Goal: Task Accomplishment & Management: Manage account settings

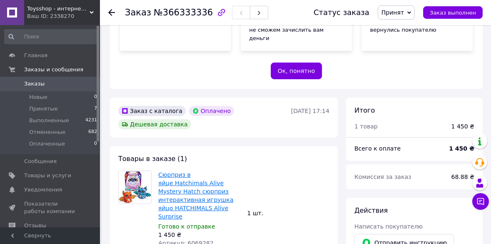
scroll to position [189, 0]
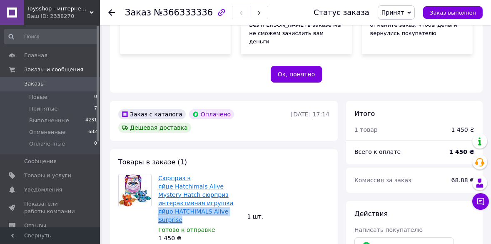
drag, startPoint x: 181, startPoint y: 195, endPoint x: 158, endPoint y: 186, distance: 24.0
click at [158, 186] on span "Сюрприз в яйце Hatchimals Alive Mystery Hatch сюрприз интерактивная игрушка яйц…" at bounding box center [199, 199] width 83 height 50
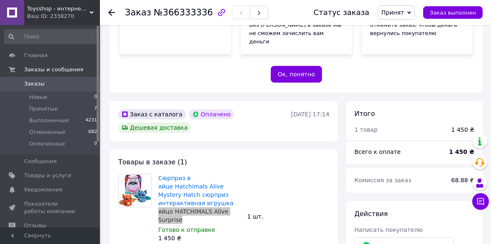
copy link "яйцо HATCHIMALS Alive Surprise"
click at [109, 12] on use at bounding box center [111, 12] width 7 height 7
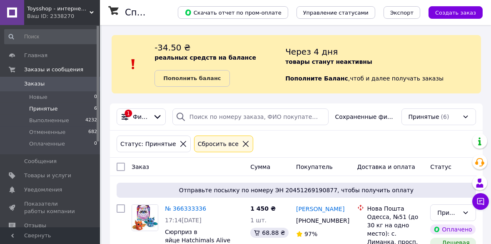
click at [180, 143] on icon at bounding box center [184, 144] width 8 height 8
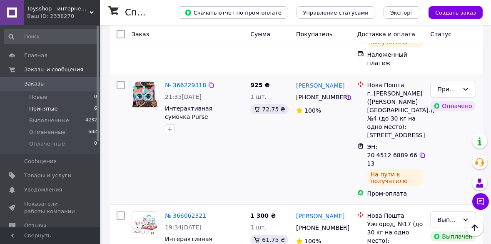
scroll to position [492, 0]
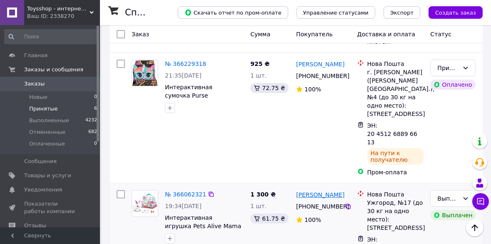
click at [322, 190] on link "[PERSON_NAME]" at bounding box center [320, 194] width 48 height 8
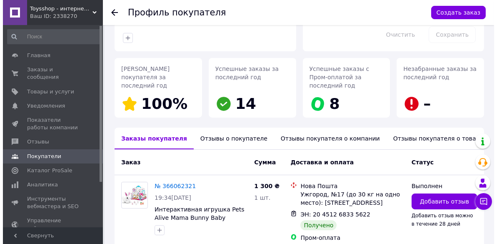
scroll to position [136, 0]
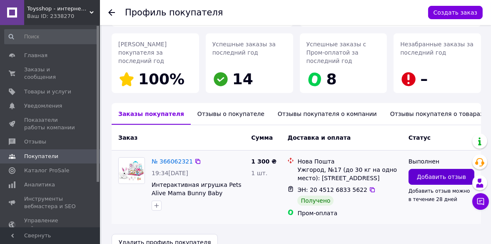
click at [418, 169] on button "Добавить отзыв" at bounding box center [442, 177] width 66 height 16
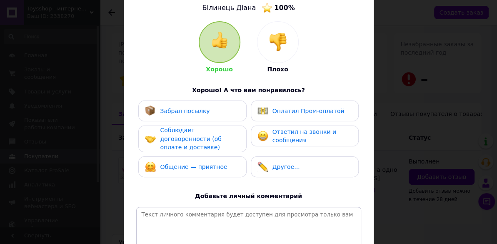
scroll to position [75, 0]
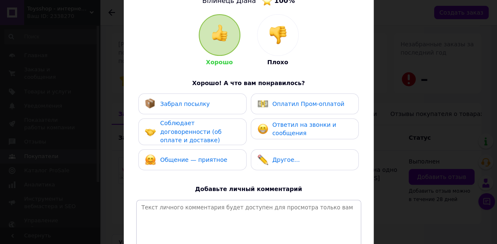
click at [300, 129] on span "Ответил на звонки и сообщения" at bounding box center [305, 128] width 64 height 15
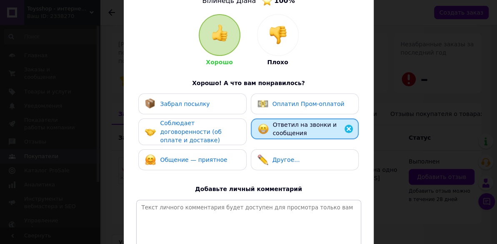
click at [283, 105] on span "Оплатил Пром-оплатой" at bounding box center [309, 103] width 72 height 7
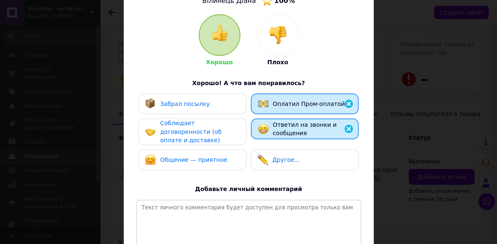
click at [215, 104] on div "Забрал посылку" at bounding box center [192, 103] width 95 height 11
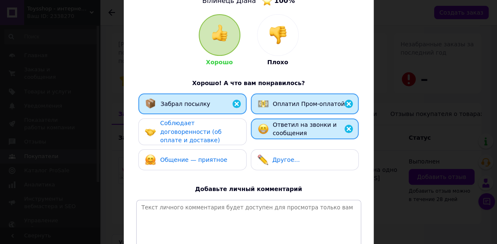
click at [206, 127] on span "Соблюдает договоренности (об оплате и доставке)" at bounding box center [190, 132] width 61 height 24
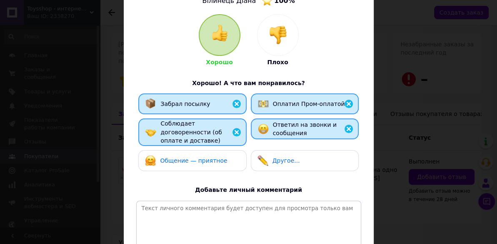
click at [202, 155] on div "Общение — приятное" at bounding box center [186, 160] width 82 height 11
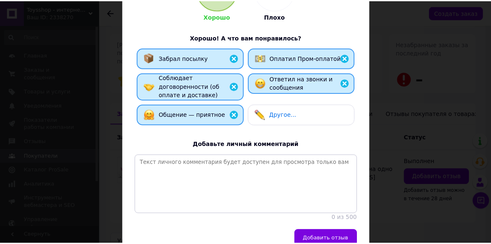
scroll to position [151, 0]
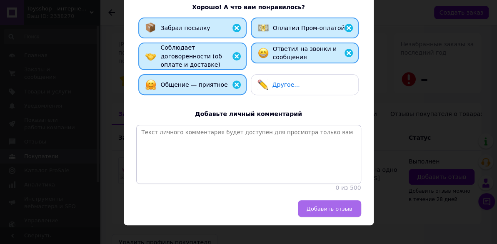
click at [324, 212] on span "Добавить отзыв" at bounding box center [330, 208] width 46 height 6
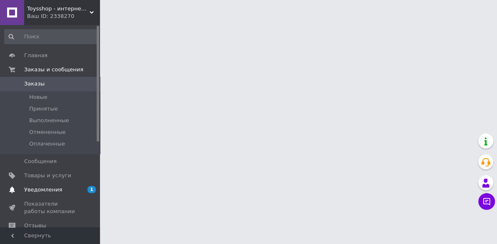
click at [45, 186] on span "Уведомления" at bounding box center [43, 190] width 38 height 8
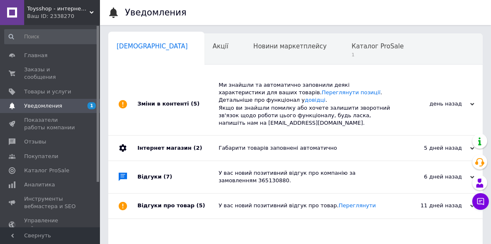
scroll to position [0, 4]
click at [348, 56] on span "1" at bounding box center [374, 55] width 52 height 6
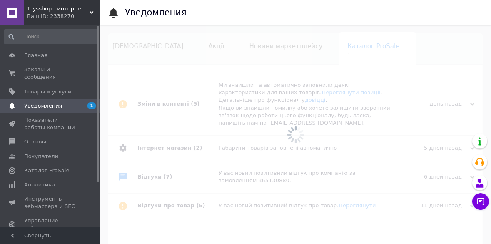
scroll to position [0, 38]
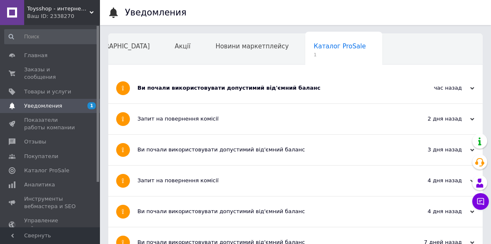
click at [113, 51] on div "[DEMOGRAPHIC_DATA]" at bounding box center [118, 50] width 96 height 32
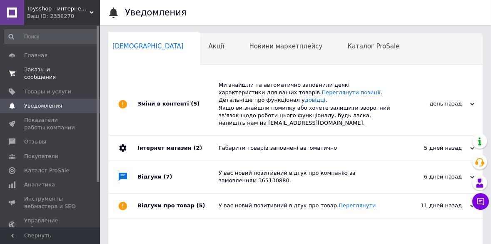
click at [55, 71] on span "Заказы и сообщения" at bounding box center [50, 73] width 53 height 15
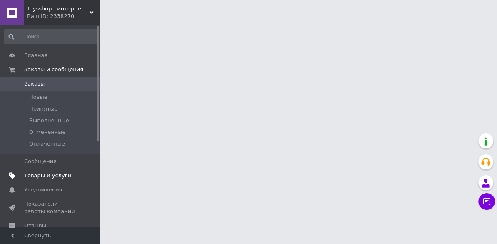
click at [41, 175] on span "Товары и услуги" at bounding box center [47, 176] width 47 height 8
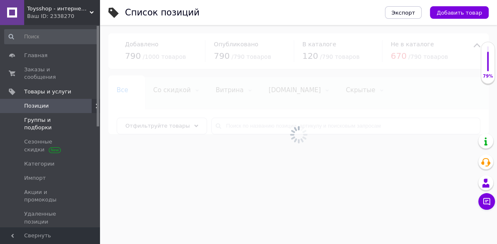
click at [43, 116] on span "Группы и подборки" at bounding box center [50, 123] width 53 height 15
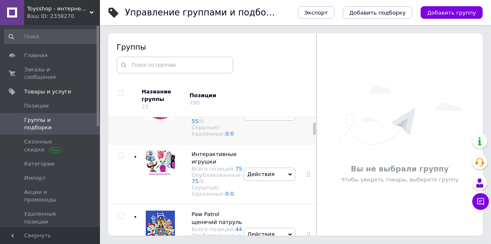
scroll to position [75, 0]
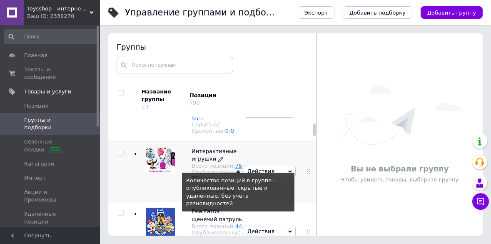
click at [235, 169] on link "75" at bounding box center [238, 166] width 7 height 6
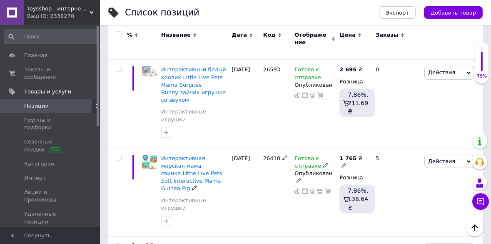
scroll to position [644, 0]
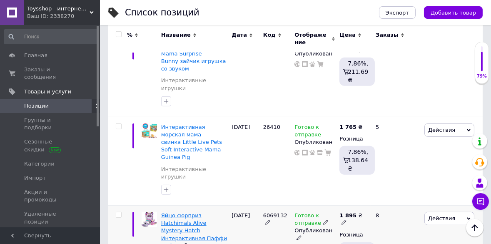
click at [195, 212] on span "Яйцо сюрприз Hatchimals Alive Mystery Hatch Интерактивная Паффи в яйце" at bounding box center [194, 230] width 66 height 37
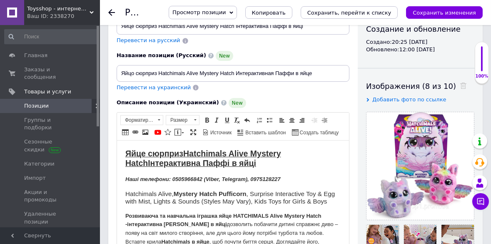
scroll to position [113, 0]
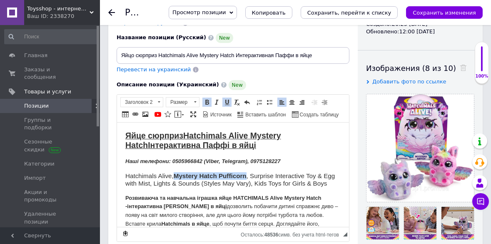
drag, startPoint x: 246, startPoint y: 175, endPoint x: 176, endPoint y: 176, distance: 70.0
click at [176, 176] on strong "Mystery Hatch Pufficorn" at bounding box center [209, 175] width 73 height 7
copy strong "Mystery Hatch Pufficorn"
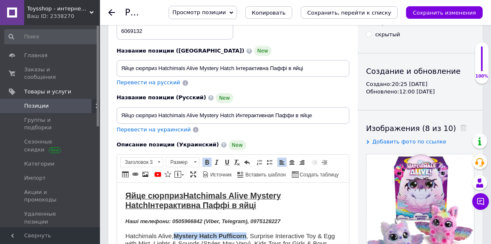
scroll to position [38, 0]
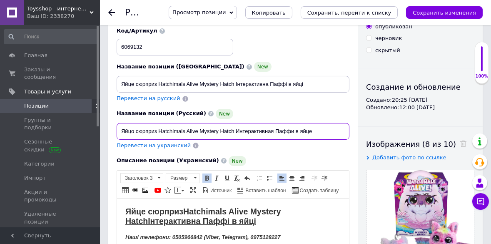
drag, startPoint x: 200, startPoint y: 129, endPoint x: 233, endPoint y: 129, distance: 32.9
click at [233, 129] on input "Яйцо сюрприз Hatchimals Alive Mystery Hatch Интерактивная Паффи в яйце" at bounding box center [233, 131] width 233 height 17
type input "Яйцо сюрприз Hatchimals Alive Mystery Hatch Pufficorn Интерактивная Паффи в яйце"
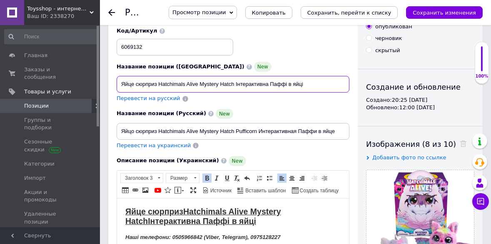
drag, startPoint x: 200, startPoint y: 82, endPoint x: 232, endPoint y: 82, distance: 32.1
click at [232, 82] on input "Яйце сюрприз Hatchimals Alive Mystery Hatch Інтерактивна Паффі в яйці" at bounding box center [233, 84] width 233 height 17
paste input "Mystery Hatch Pufficorn"
type input "Яйце сюрприз Hatchimals Alive Mystery Hatch Pufficorn Інтерактивна Паффі в яйці"
click at [257, 105] on div "Название позиции (Русский) New Яйцо сюрприз Hatchimals Alive Mystery Hatch Puff…" at bounding box center [233, 128] width 239 height 47
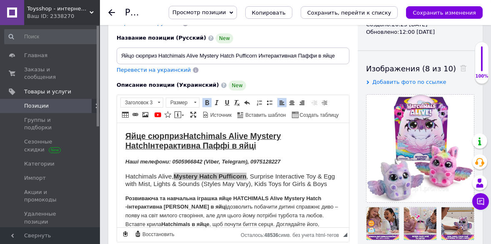
scroll to position [113, 0]
click at [425, 10] on icon "Сохранить изменения" at bounding box center [444, 13] width 63 height 6
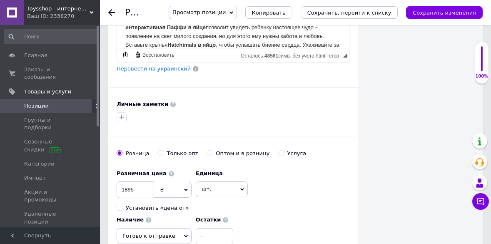
scroll to position [492, 0]
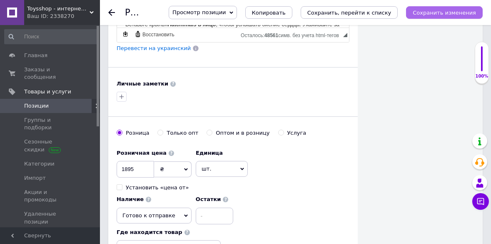
click at [431, 14] on icon "Сохранить изменения" at bounding box center [444, 13] width 63 height 6
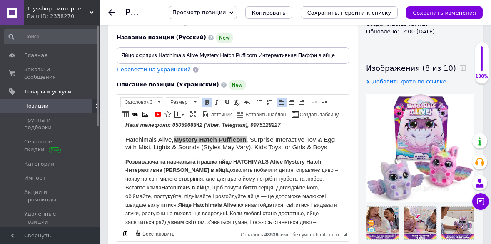
scroll to position [0, 0]
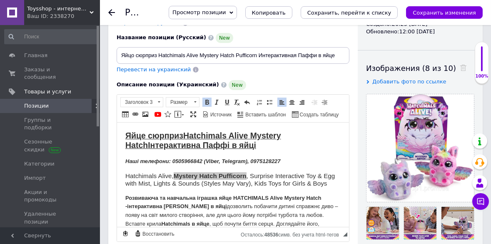
click at [345, 74] on div "Название позиции (Русский) New Яйцо сюрприз Hatchimals Alive Mystery Hatch Puff…" at bounding box center [233, 53] width 239 height 47
click at [305, 74] on div "Название позиции (Русский) New Яйцо сюрприз Hatchimals Alive Mystery Hatch Puff…" at bounding box center [233, 53] width 239 height 47
click at [288, 179] on h3 "Hatchimals Alive, Mystery Hatch Pufficorn , Surprise Interactive Toy & Egg with…" at bounding box center [232, 179] width 215 height 15
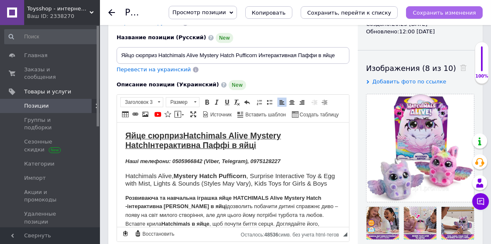
click at [430, 13] on icon "Сохранить изменения" at bounding box center [444, 13] width 63 height 6
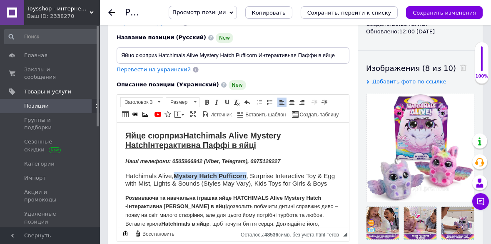
drag, startPoint x: 247, startPoint y: 174, endPoint x: 177, endPoint y: 171, distance: 70.5
click at [177, 172] on strong "Mystery Hatch Pufficorn" at bounding box center [209, 175] width 73 height 7
copy strong "Mystery Hatch Pufficorn"
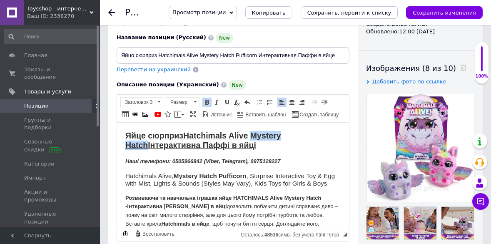
drag, startPoint x: 252, startPoint y: 136, endPoint x: 308, endPoint y: 136, distance: 55.4
click at [308, 136] on h2 "Яйце сюрприз Hatchimals Alive Mystery Hatch Інтерактивна Паффі в яйці" at bounding box center [232, 140] width 215 height 20
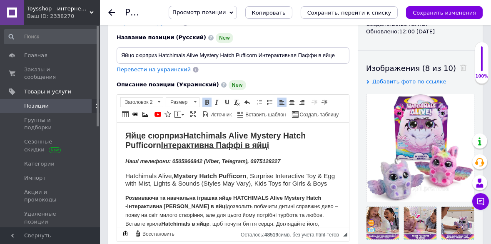
click at [285, 143] on h2 "Яйце сюрприз Hatchimals Alive Mystery Hatch Pufficorn ​​​​​​​ Інтерактивна Пафф…" at bounding box center [232, 140] width 215 height 20
drag, startPoint x: 285, startPoint y: 143, endPoint x: 122, endPoint y: 137, distance: 162.7
click at [226, 102] on span at bounding box center [227, 102] width 7 height 7
click at [227, 102] on span at bounding box center [227, 102] width 7 height 7
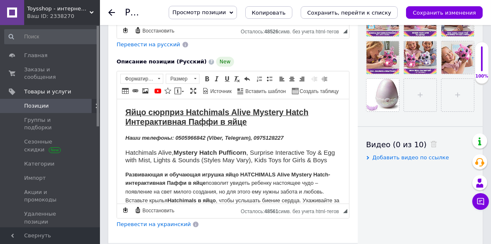
scroll to position [341, 0]
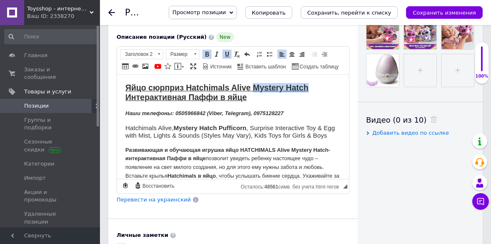
drag, startPoint x: 254, startPoint y: 86, endPoint x: 312, endPoint y: 83, distance: 57.6
click at [312, 83] on h2 "Яйцо сюрприз Hatchimals Alive Mystery Hatch Интерактивная Паффи в яйце" at bounding box center [232, 93] width 215 height 20
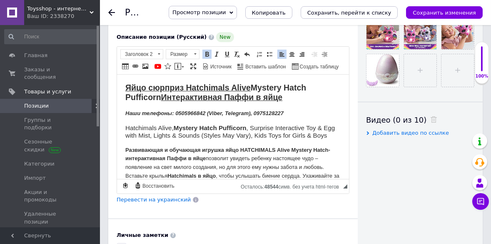
drag, startPoint x: 288, startPoint y: 96, endPoint x: 127, endPoint y: 89, distance: 161.4
click at [127, 89] on h2 "Яйцо сюрприз Hatchimals Alive Mystery Hatch Pufficorn ​​​​​​​ Интерактивная Паф…" at bounding box center [232, 93] width 215 height 20
click at [225, 58] on span at bounding box center [227, 54] width 7 height 7
click at [227, 58] on span at bounding box center [227, 54] width 7 height 7
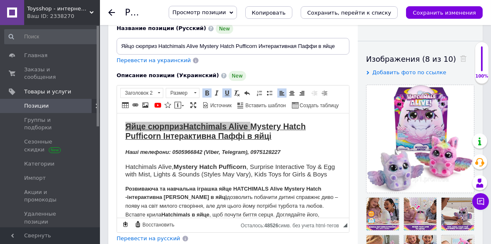
scroll to position [113, 0]
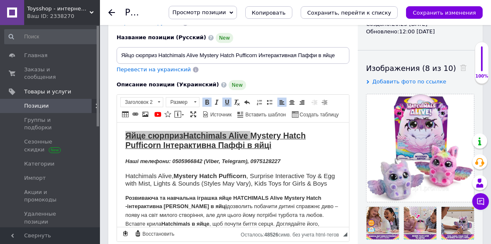
click at [225, 102] on span at bounding box center [227, 102] width 7 height 7
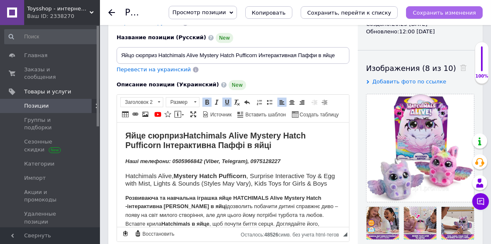
click at [433, 13] on icon "Сохранить изменения" at bounding box center [444, 13] width 63 height 6
